Goal: Book appointment/travel/reservation

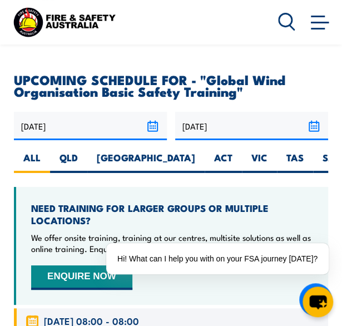
scroll to position [1915, 0]
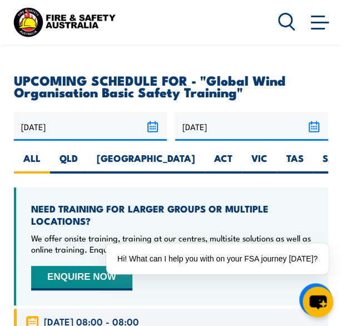
click at [208, 112] on input "29/03/2026" at bounding box center [251, 126] width 153 height 28
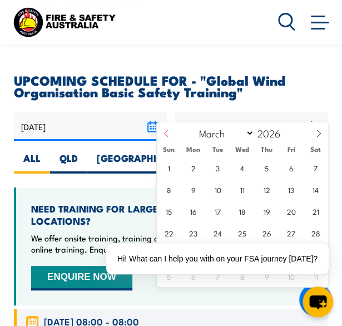
click at [166, 123] on span at bounding box center [166, 137] width 19 height 30
select select "0"
click at [166, 123] on span at bounding box center [166, 137] width 19 height 30
type input "2025"
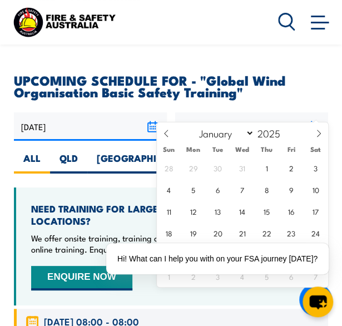
select select "11"
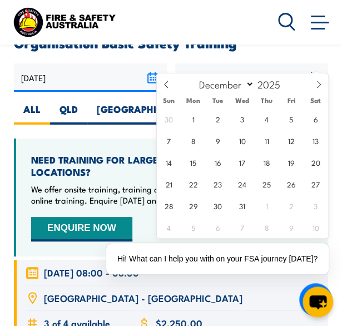
scroll to position [1964, 0]
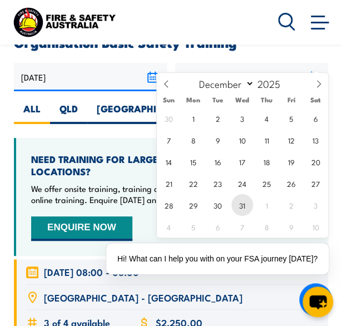
click at [246, 203] on span "31" at bounding box center [242, 205] width 22 height 22
type input "[DATE]"
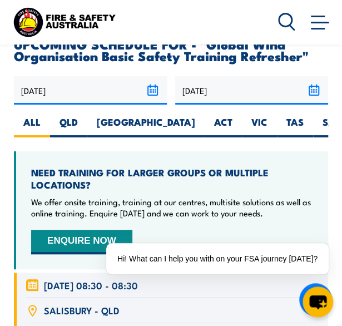
scroll to position [2001, 0]
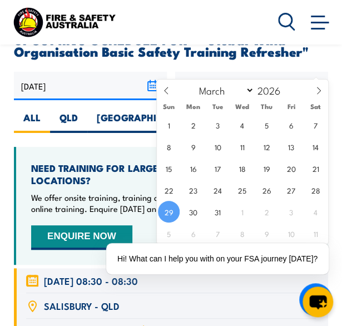
click at [225, 72] on input "29/03/2026" at bounding box center [251, 86] width 153 height 28
click at [166, 88] on icon at bounding box center [166, 91] width 8 height 8
select select "0"
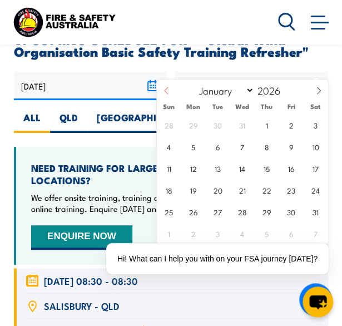
click at [167, 91] on icon at bounding box center [166, 91] width 8 height 8
type input "2025"
select select "11"
click at [240, 208] on span "31" at bounding box center [242, 212] width 22 height 22
type input "[DATE]"
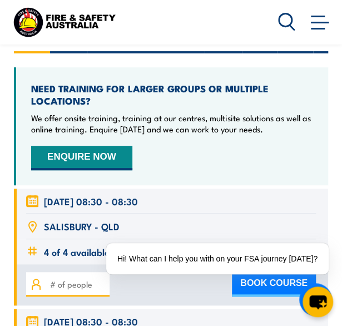
scroll to position [2082, 0]
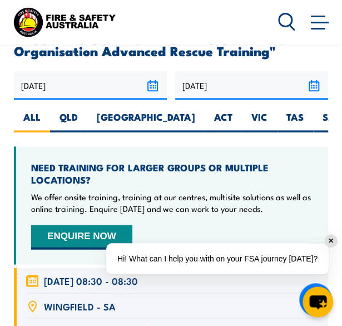
scroll to position [2360, 0]
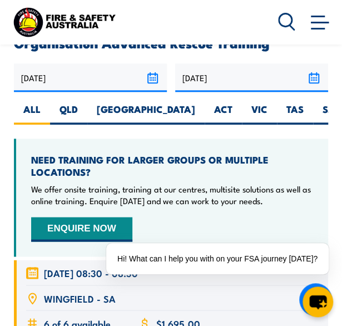
click at [215, 63] on input "[DATE]" at bounding box center [251, 77] width 153 height 28
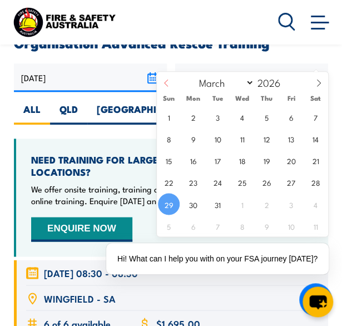
click at [167, 81] on icon at bounding box center [166, 83] width 8 height 8
select select "0"
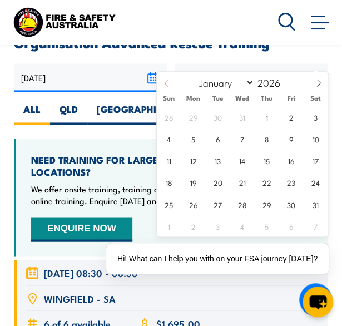
click at [170, 88] on span at bounding box center [166, 87] width 19 height 30
type input "2025"
select select "11"
click at [242, 202] on span "31" at bounding box center [242, 204] width 22 height 22
type input "[DATE]"
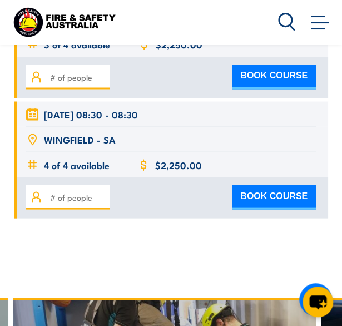
scroll to position [2484, 0]
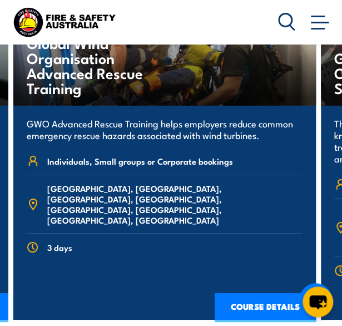
scroll to position [2830, 0]
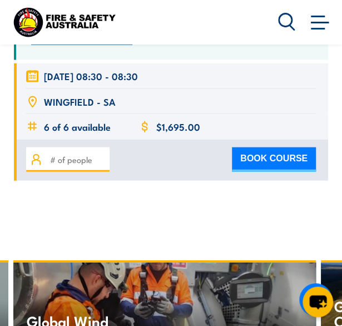
scroll to position [2572, 0]
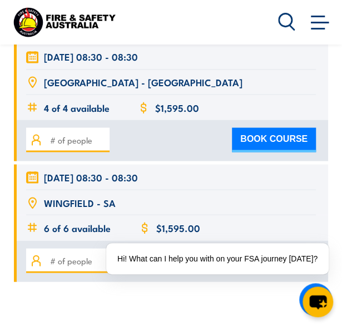
scroll to position [2466, 0]
